Goal: Information Seeking & Learning: Learn about a topic

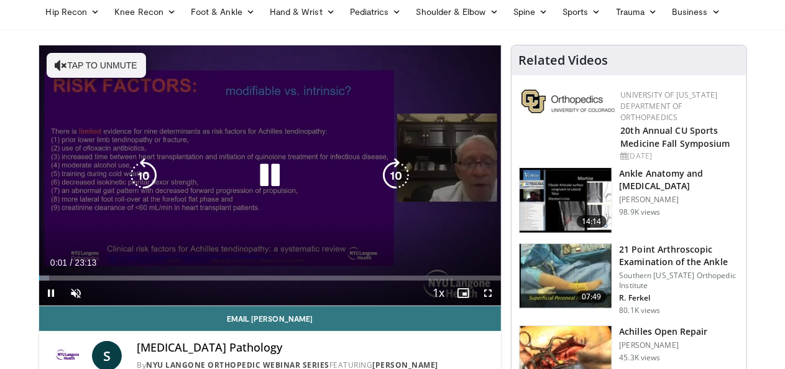
scroll to position [84, 0]
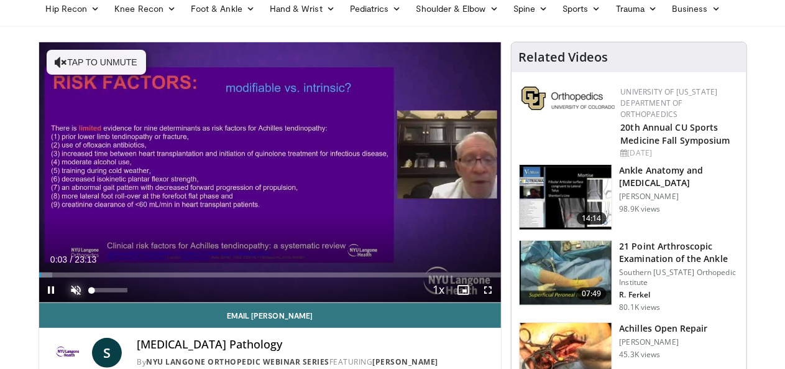
click at [64, 302] on span "Video Player" at bounding box center [76, 289] width 25 height 25
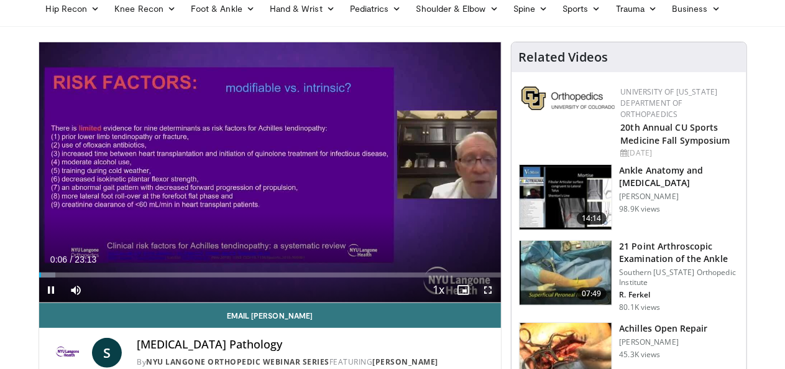
click at [498, 302] on span "Video Player" at bounding box center [488, 289] width 25 height 25
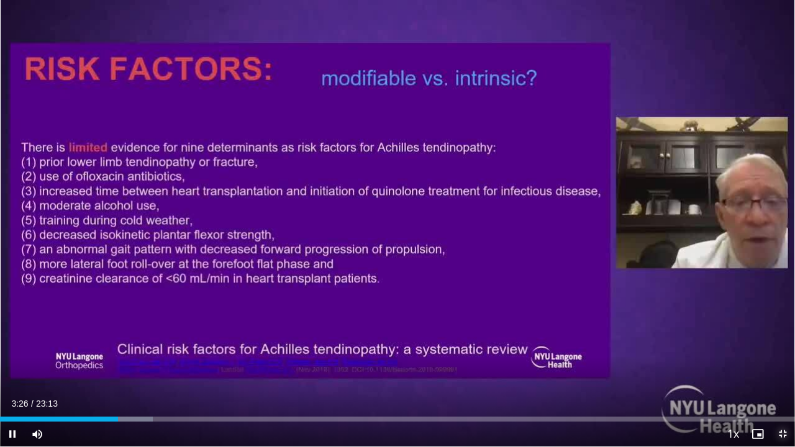
click at [781, 368] on span "Video Player" at bounding box center [783, 434] width 25 height 25
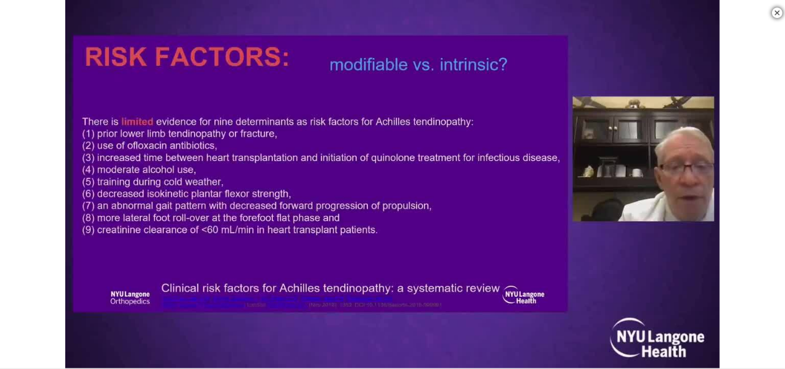
scroll to position [1608, 0]
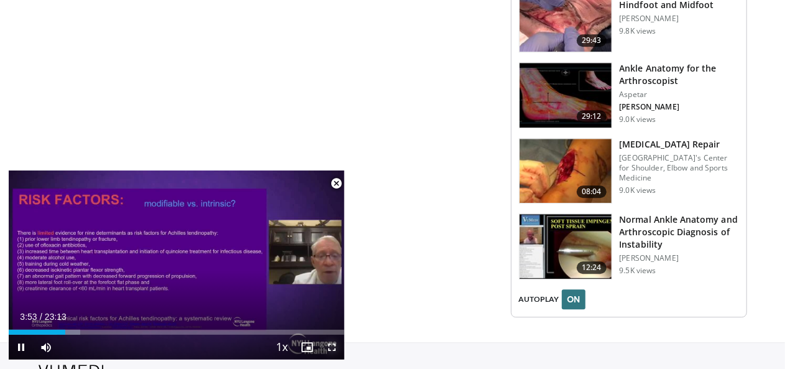
click at [335, 349] on span "Video Player" at bounding box center [331, 346] width 25 height 25
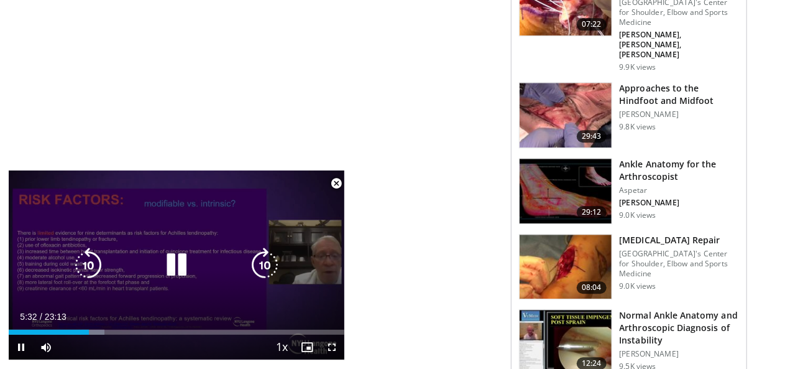
scroll to position [1511, 0]
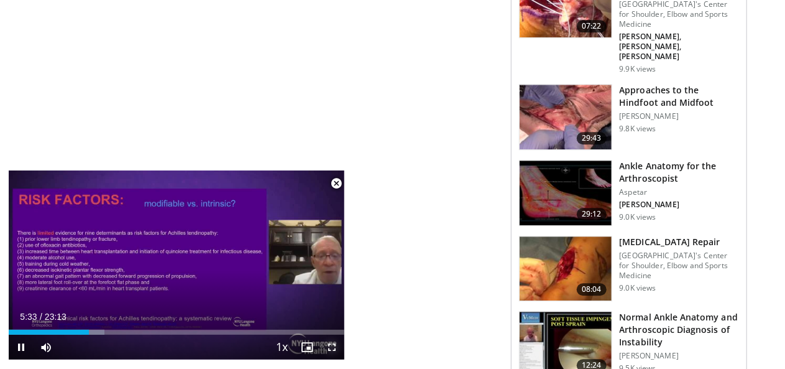
click at [334, 349] on span "Video Player" at bounding box center [331, 346] width 25 height 25
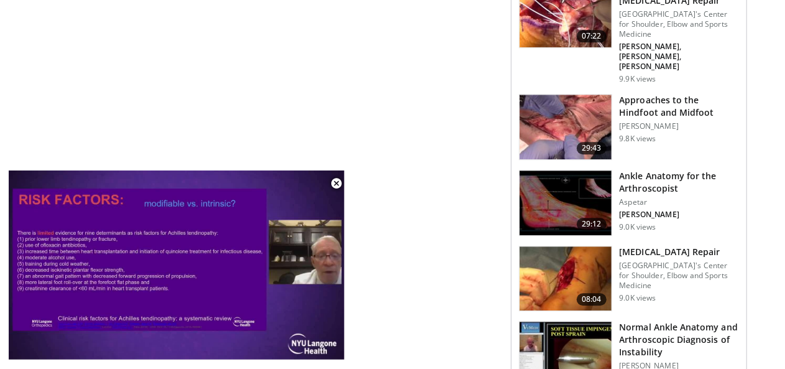
scroll to position [1500, 0]
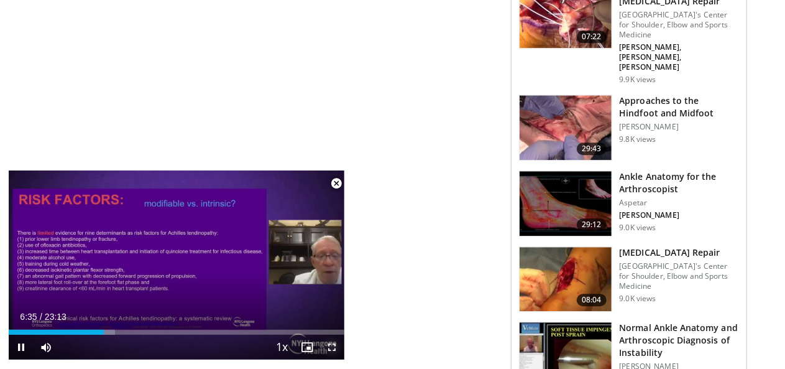
click at [332, 348] on span "Video Player" at bounding box center [331, 346] width 25 height 25
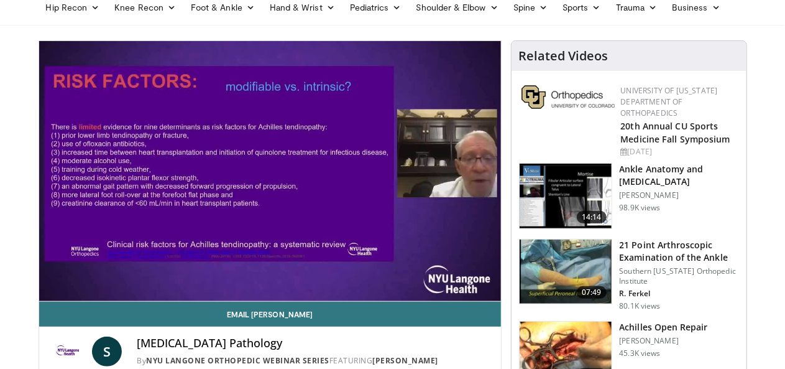
scroll to position [101, 0]
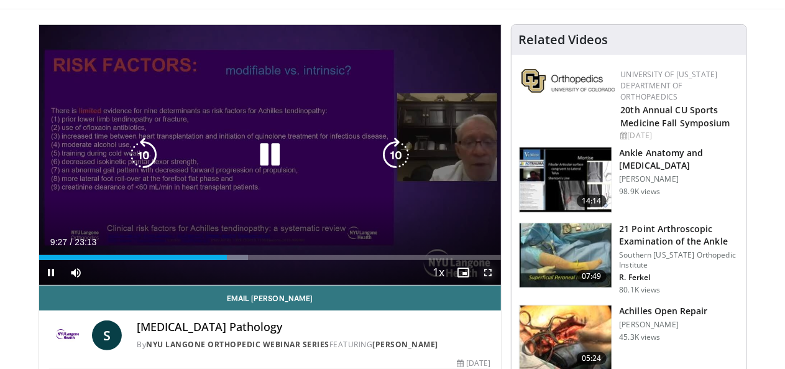
click at [501, 285] on span "Video Player" at bounding box center [488, 272] width 25 height 25
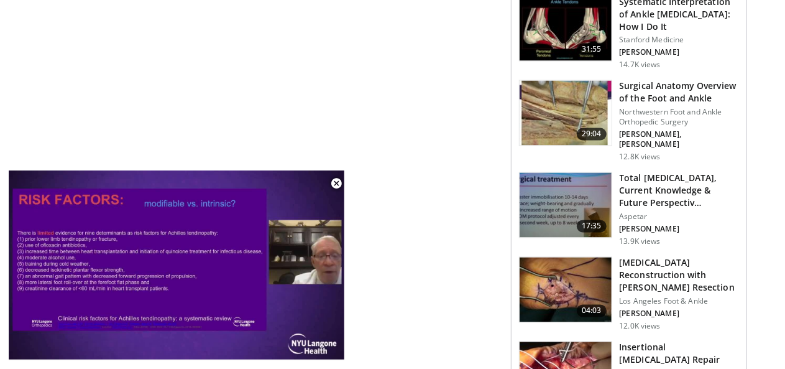
scroll to position [1166, 0]
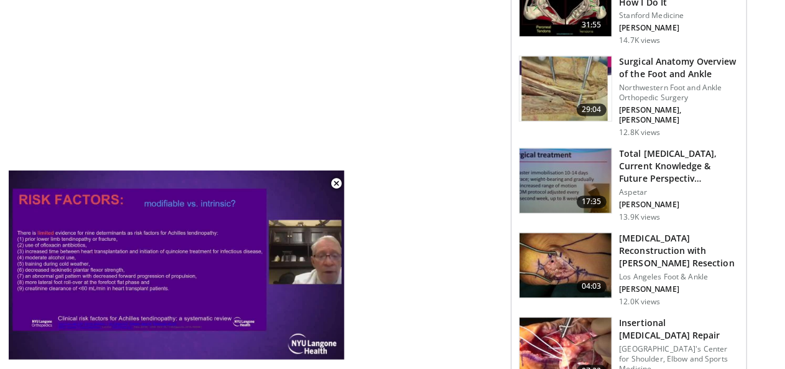
click at [565, 152] on img at bounding box center [566, 181] width 92 height 65
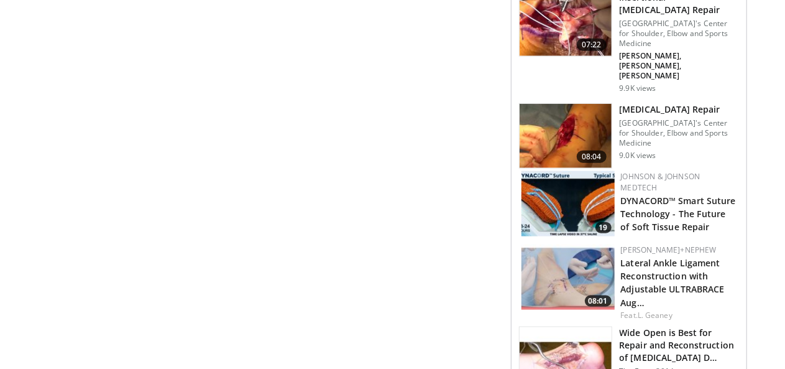
scroll to position [646, 0]
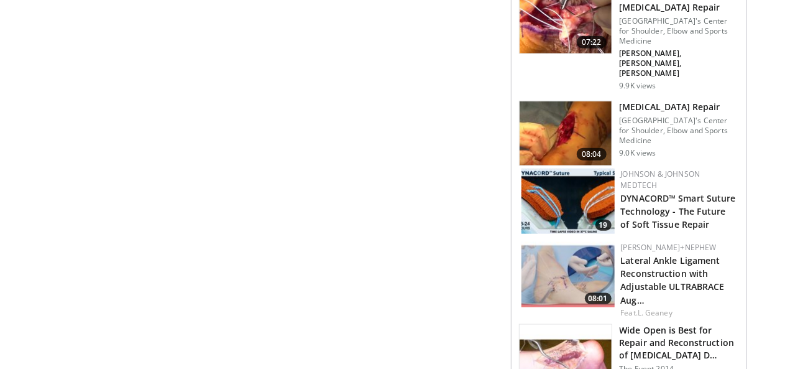
click at [565, 168] on img at bounding box center [567, 200] width 93 height 65
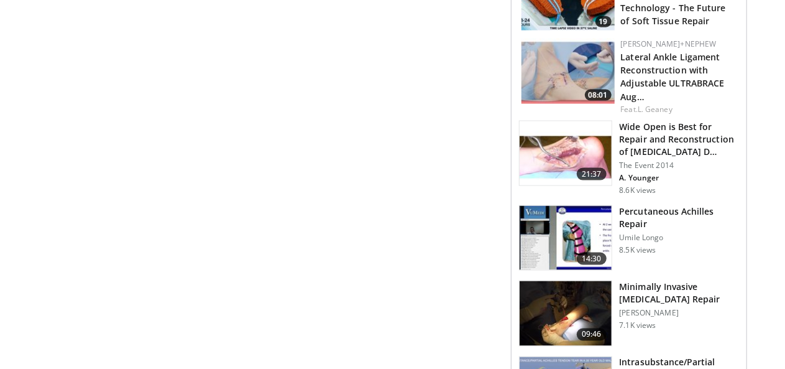
scroll to position [850, 0]
click at [590, 205] on img at bounding box center [566, 237] width 92 height 65
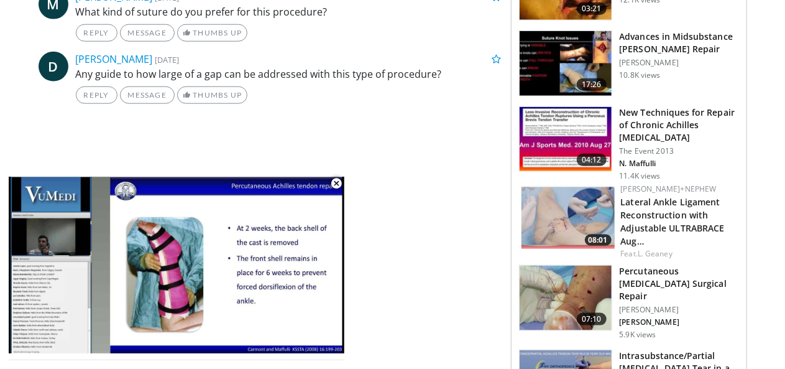
scroll to position [680, 0]
click at [599, 109] on img at bounding box center [566, 139] width 92 height 65
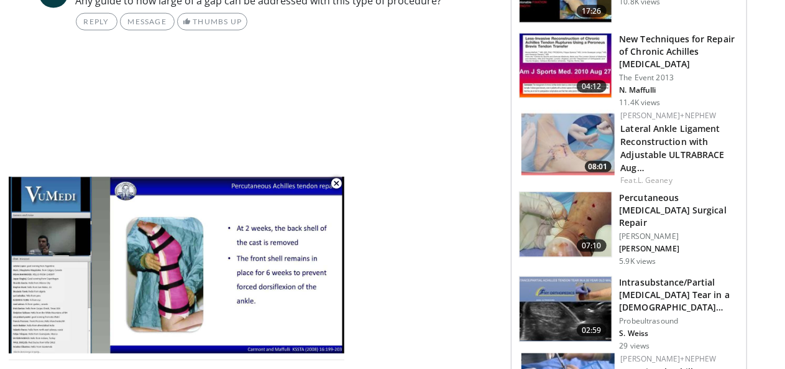
scroll to position [754, 0]
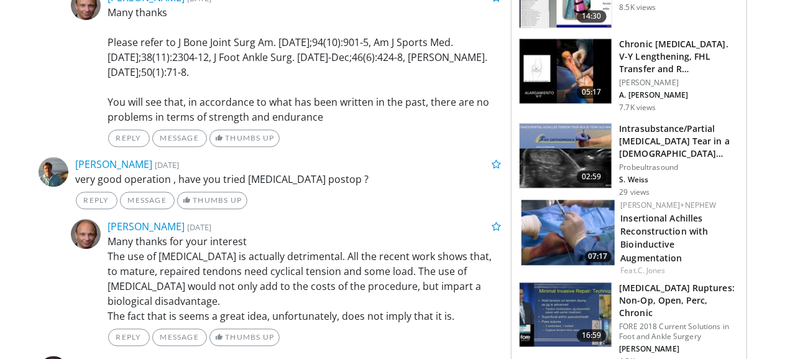
scroll to position [1295, 0]
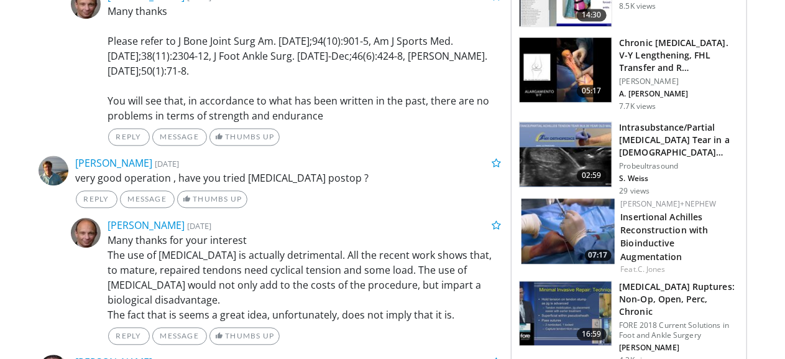
click at [582, 122] on img at bounding box center [566, 154] width 92 height 65
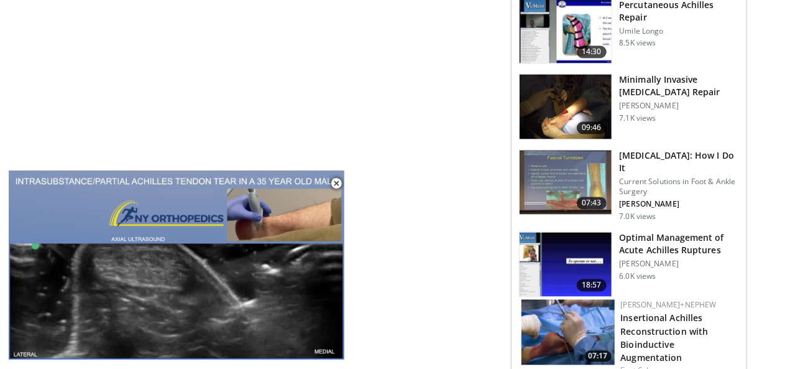
scroll to position [1141, 0]
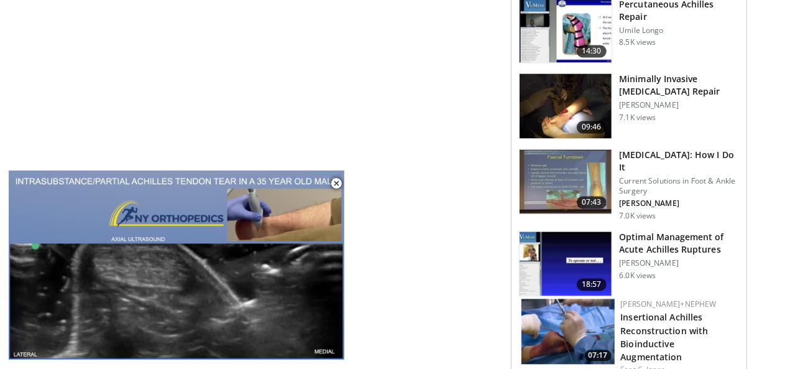
click at [574, 150] on img at bounding box center [566, 182] width 92 height 65
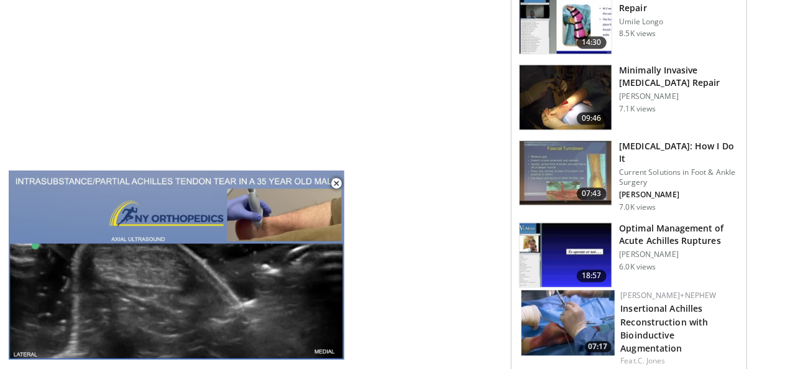
scroll to position [1151, 0]
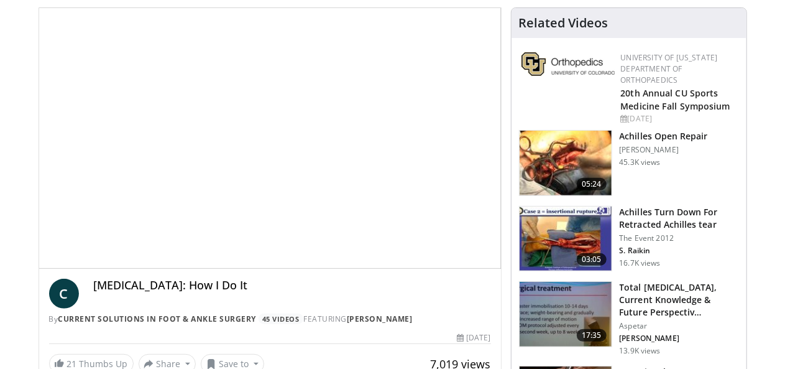
scroll to position [119, 0]
